Goal: Task Accomplishment & Management: Manage account settings

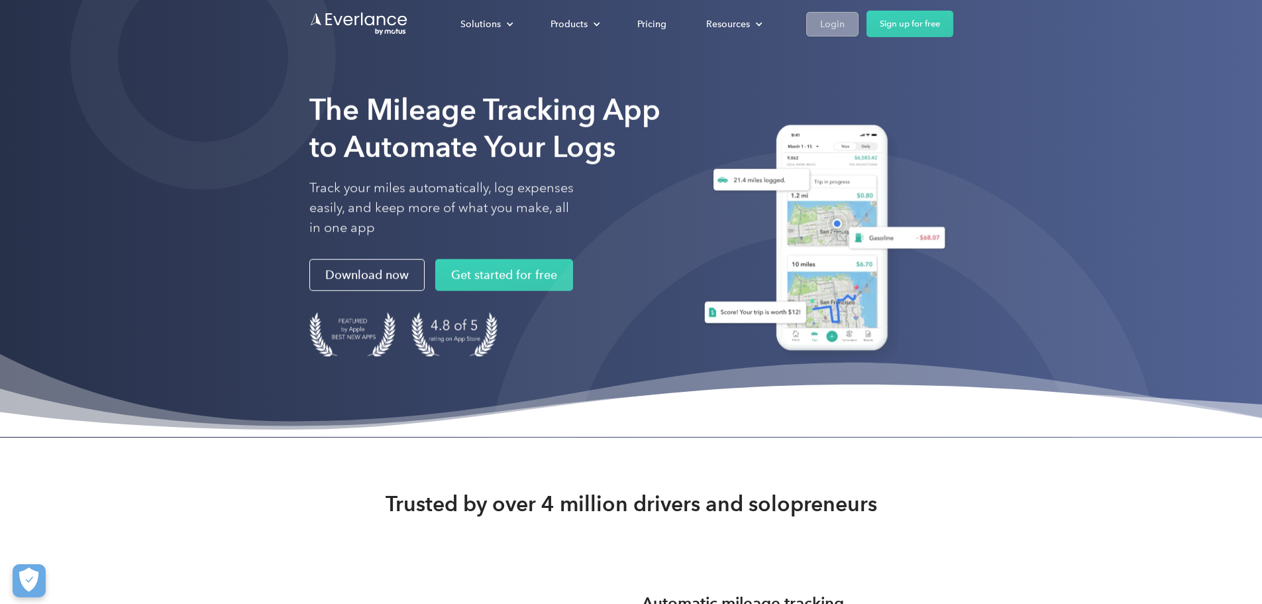
click at [845, 28] on div "Login" at bounding box center [832, 24] width 25 height 17
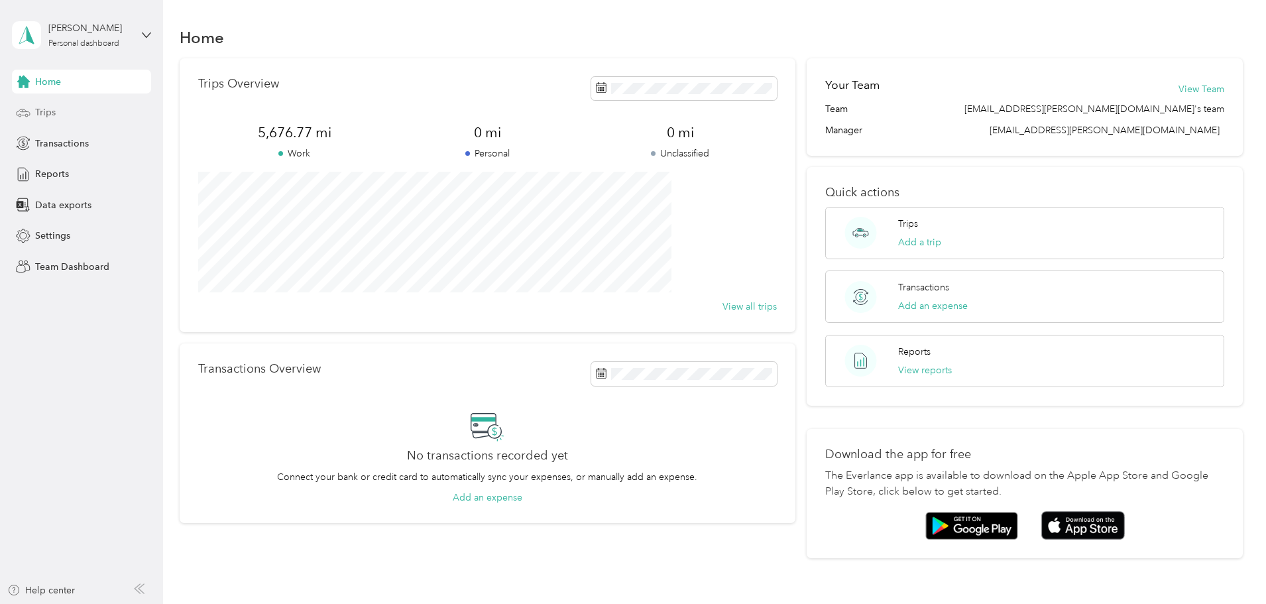
click at [53, 109] on span "Trips" at bounding box center [45, 112] width 21 height 14
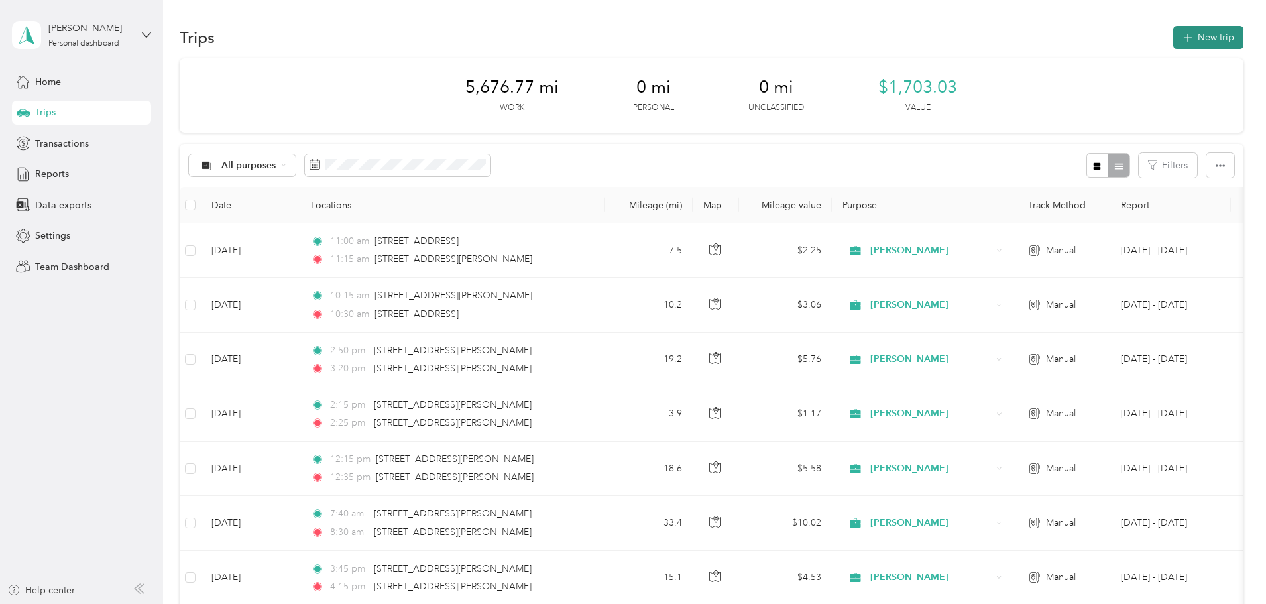
click at [1173, 34] on button "New trip" at bounding box center [1208, 37] width 70 height 23
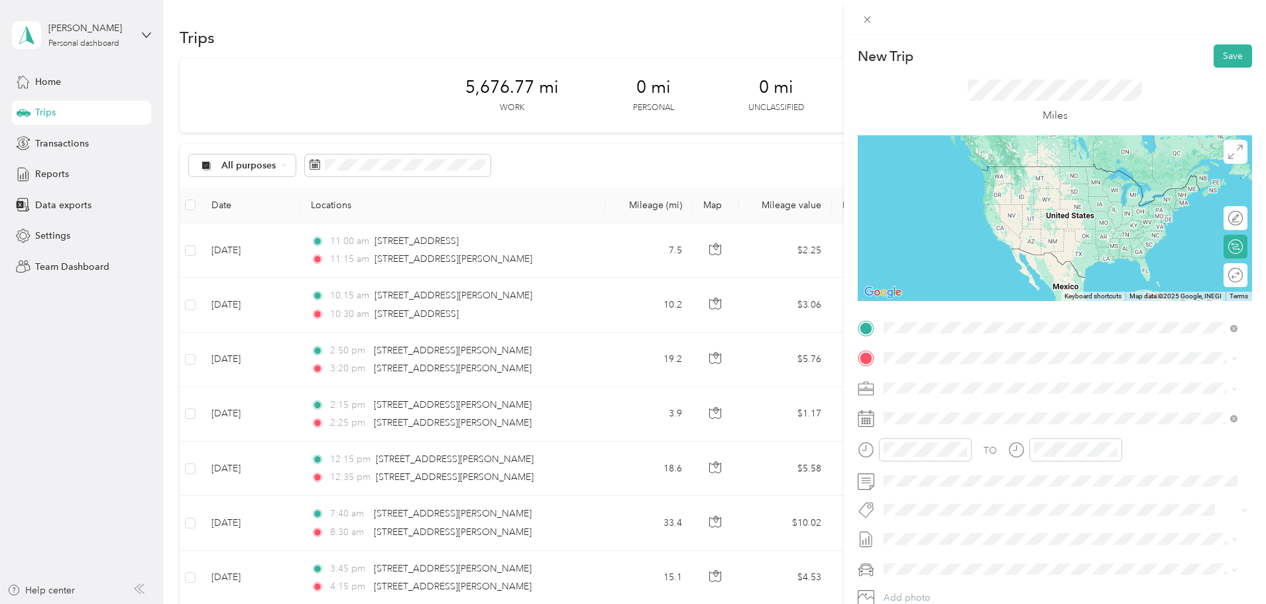
click at [970, 382] on span "12500 San Pedro Avenue San Antonio, Texas 78216, United States" at bounding box center [1012, 376] width 206 height 12
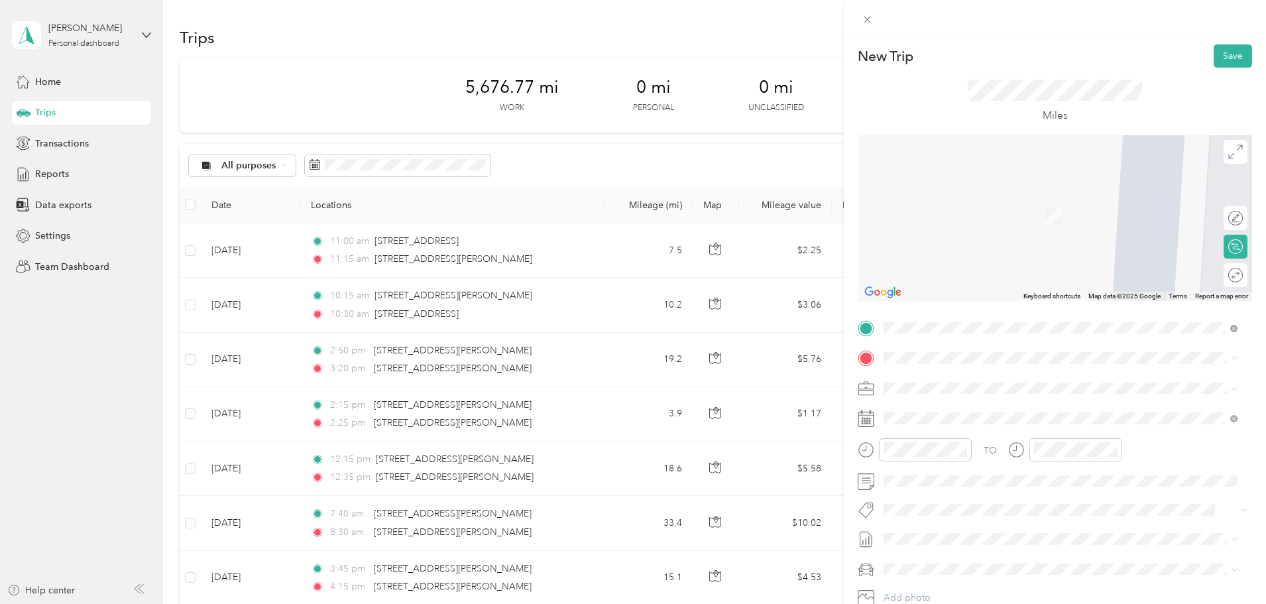
click at [955, 410] on span "31542 Stahl Lane Bulverde, Texas 78163, United States" at bounding box center [1012, 404] width 206 height 12
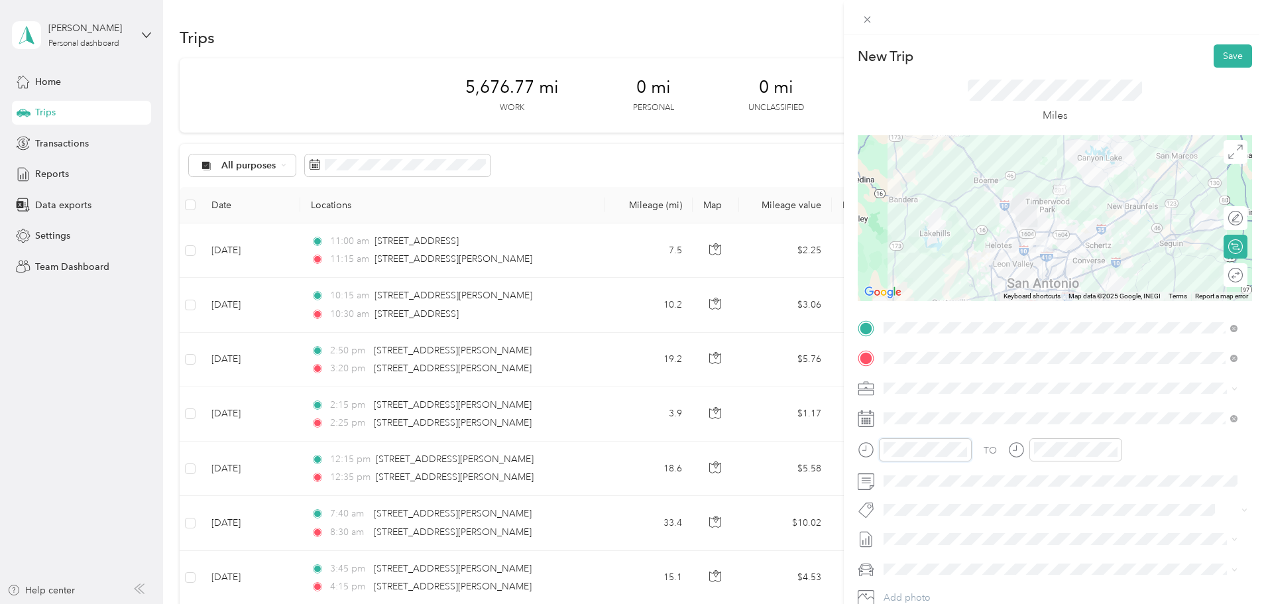
scroll to position [80, 0]
click at [900, 269] on div "04" at bounding box center [897, 267] width 32 height 19
click at [934, 360] on div "44" at bounding box center [935, 360] width 32 height 19
click at [936, 368] on div "49" at bounding box center [935, 365] width 32 height 19
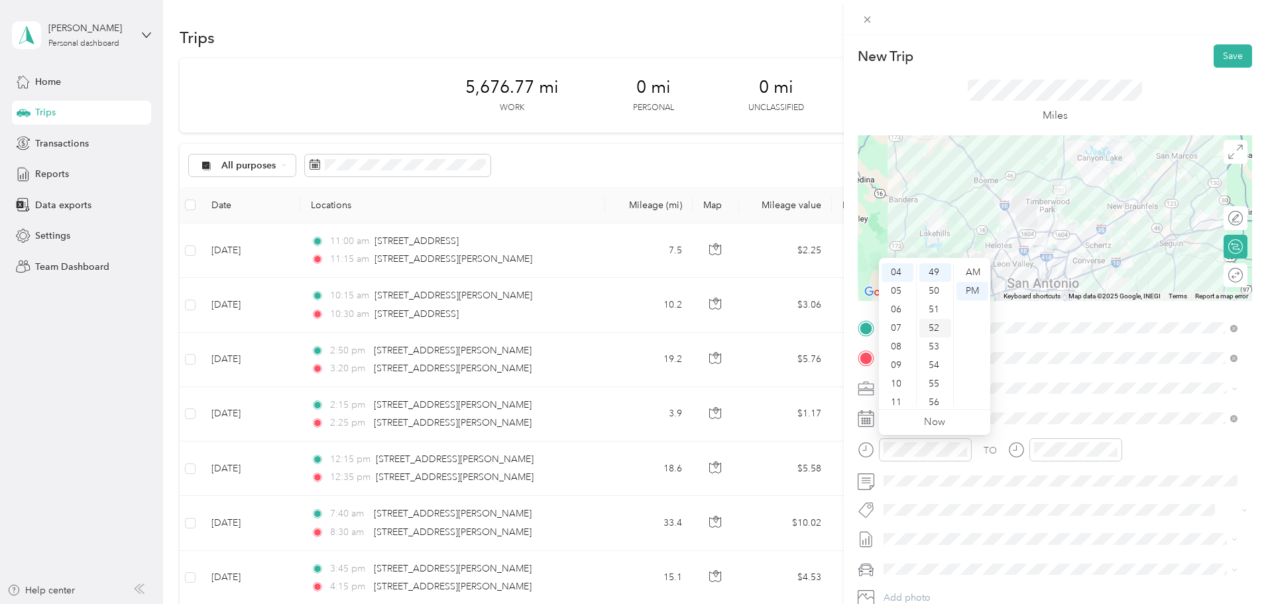
scroll to position [843, 0]
click at [931, 268] on div "45" at bounding box center [935, 264] width 32 height 19
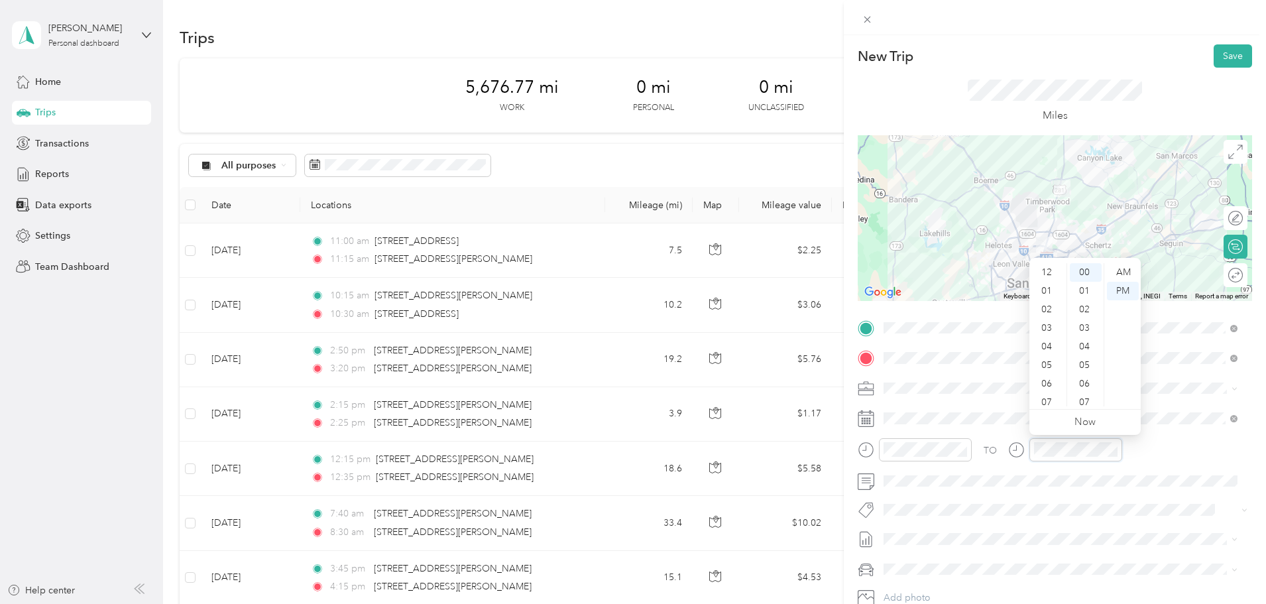
scroll to position [80, 0]
click at [1045, 287] on div "05" at bounding box center [1048, 285] width 32 height 19
click at [1081, 351] on div "15" at bounding box center [1086, 352] width 32 height 19
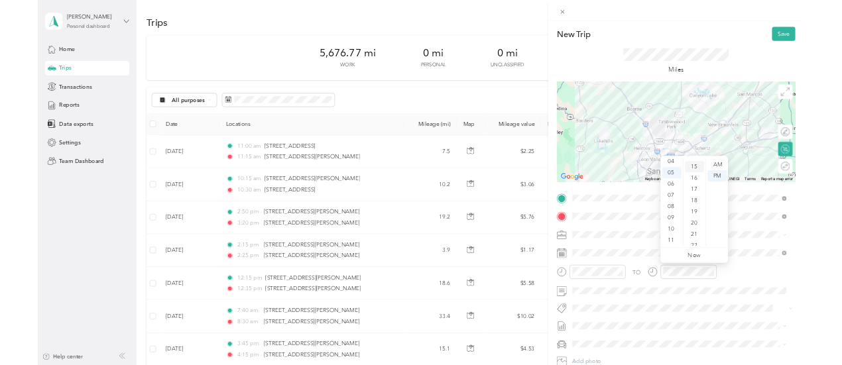
scroll to position [278, 0]
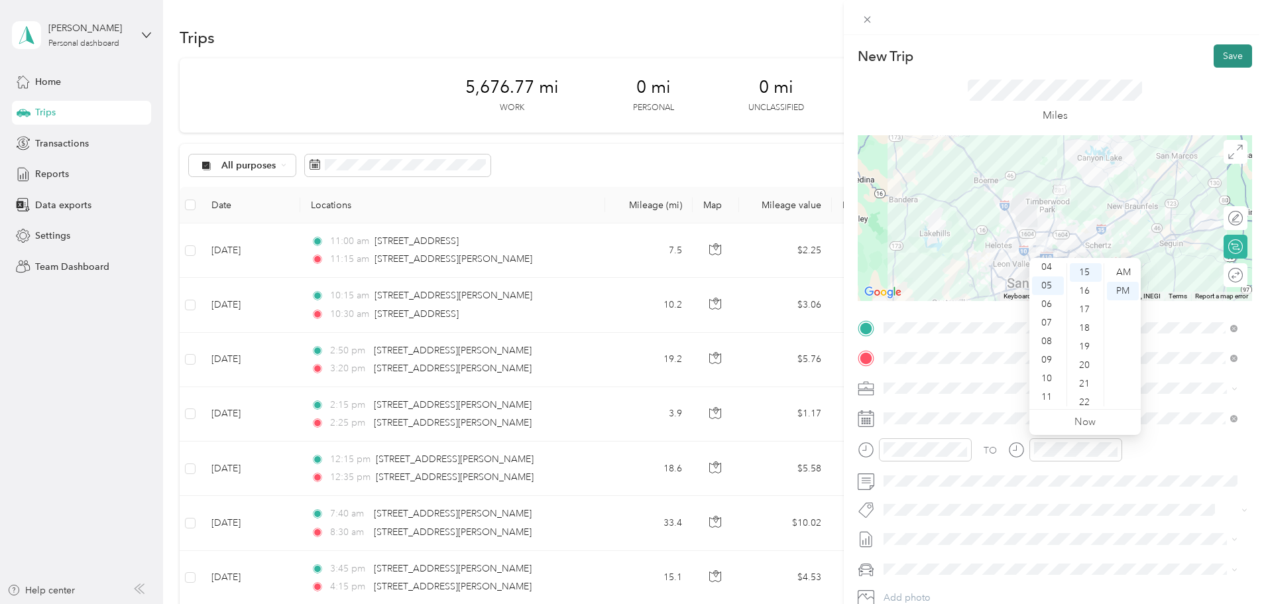
click at [1233, 58] on button "Save" at bounding box center [1232, 55] width 38 height 23
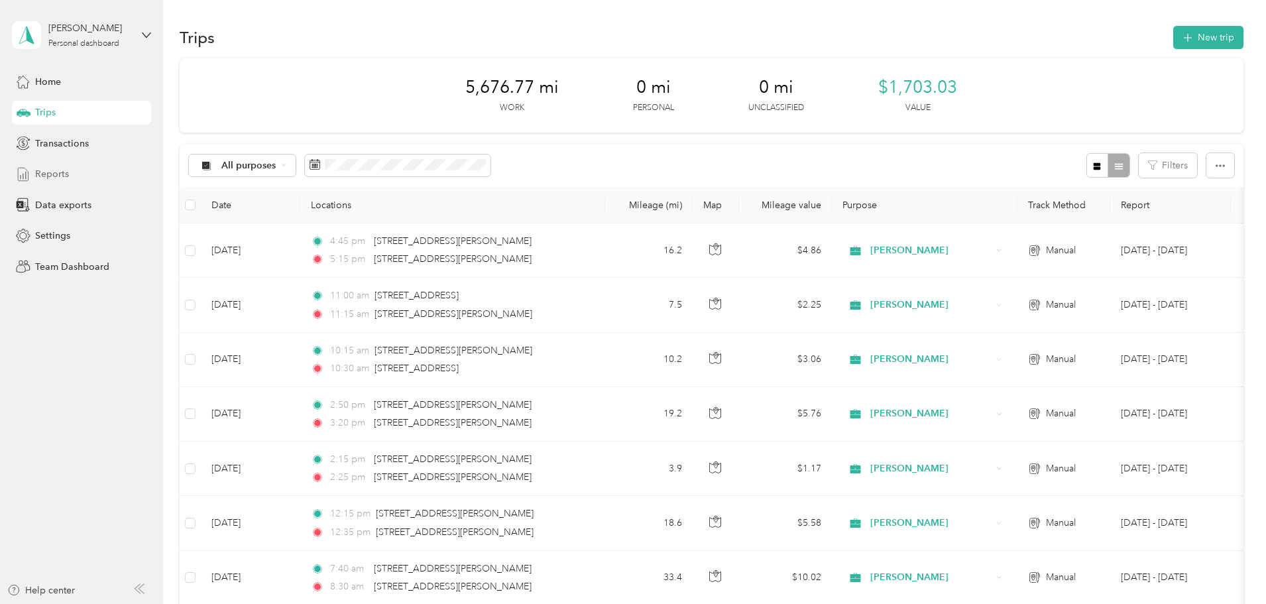
click at [52, 168] on span "Reports" at bounding box center [52, 174] width 34 height 14
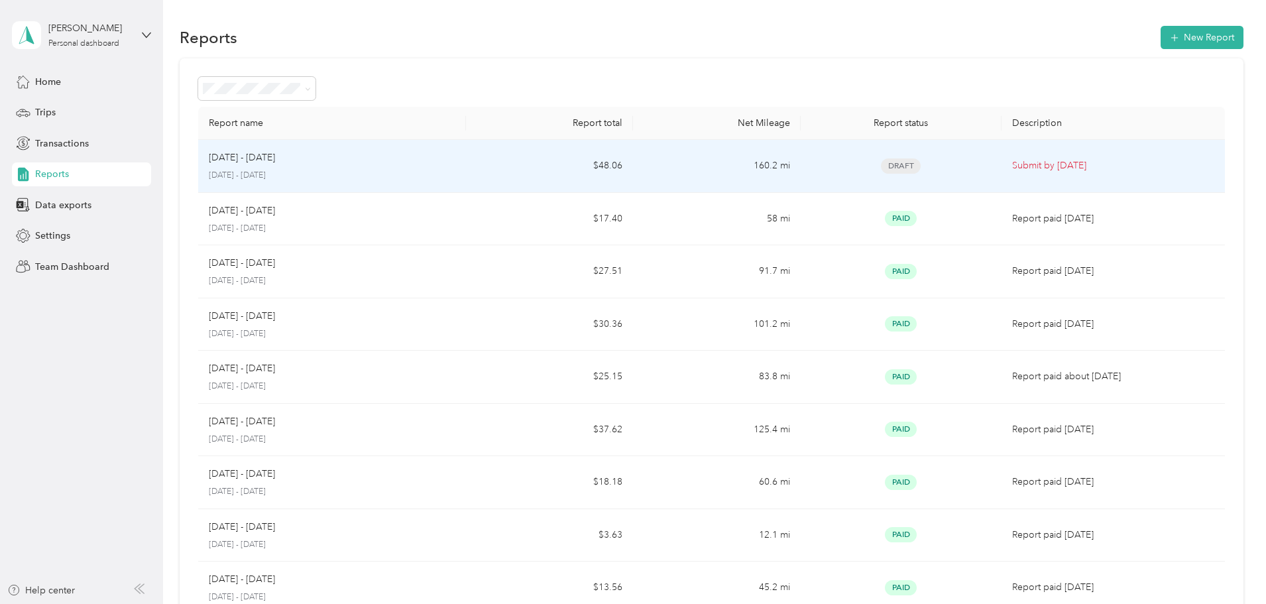
click at [710, 165] on td "160.2 mi" at bounding box center [716, 166] width 167 height 53
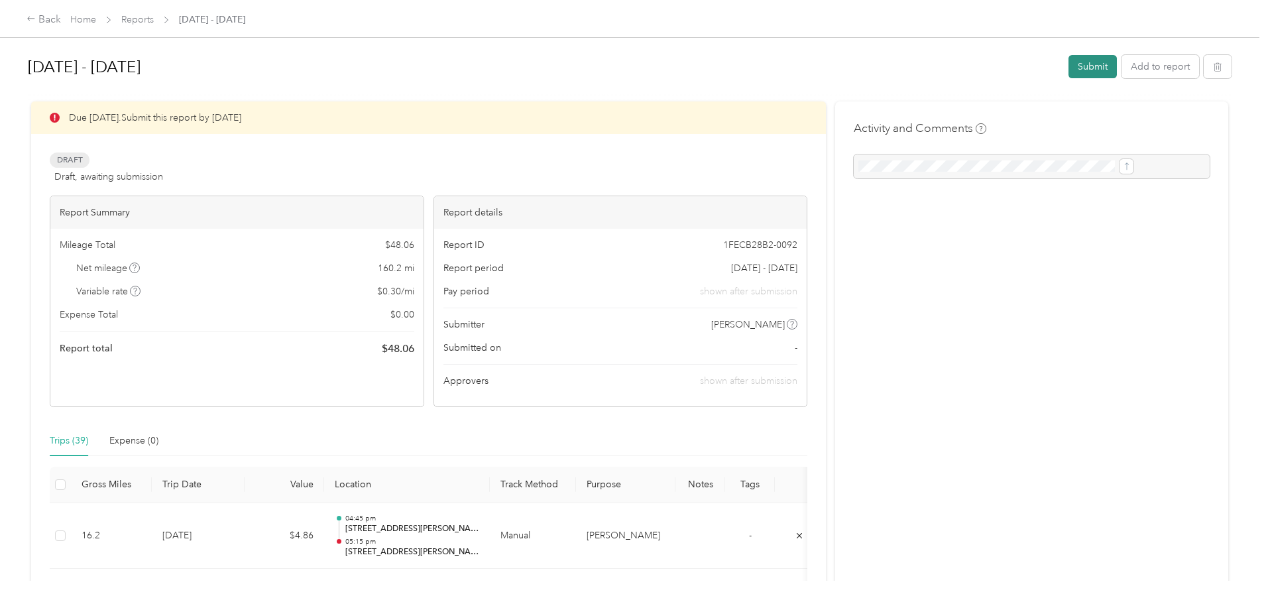
click at [1068, 68] on button "Submit" at bounding box center [1092, 66] width 48 height 23
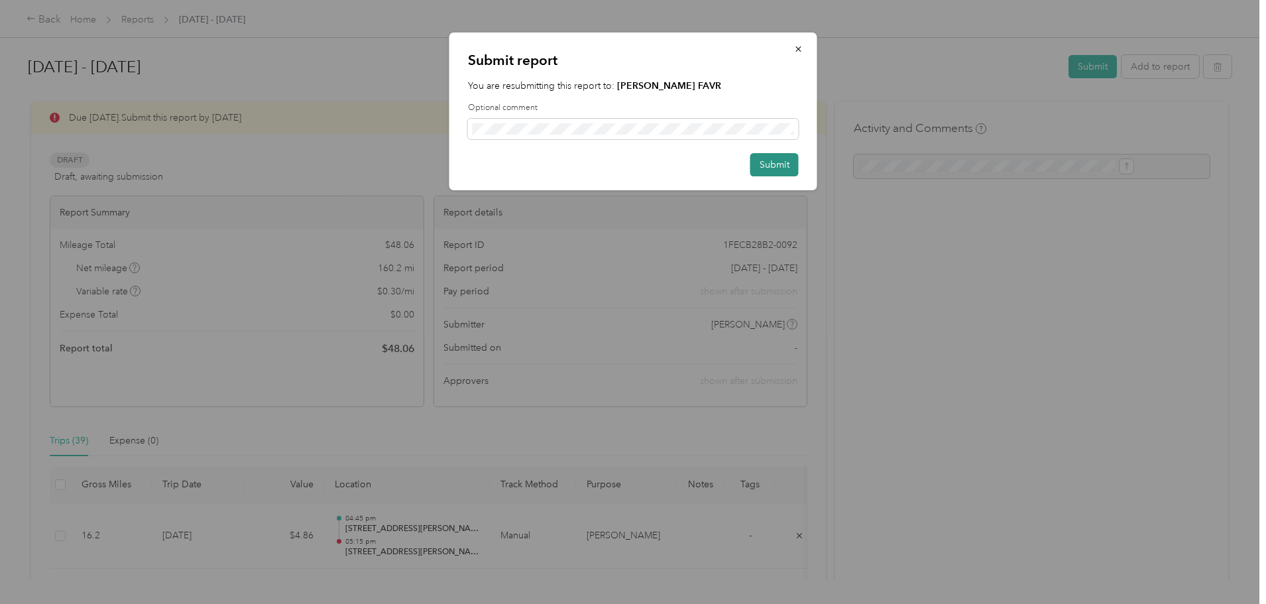
click at [789, 170] on button "Submit" at bounding box center [774, 164] width 48 height 23
